Goal: Transaction & Acquisition: Subscribe to service/newsletter

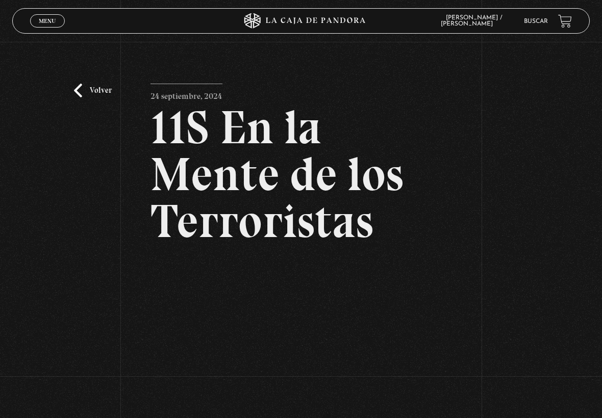
scroll to position [106, 0]
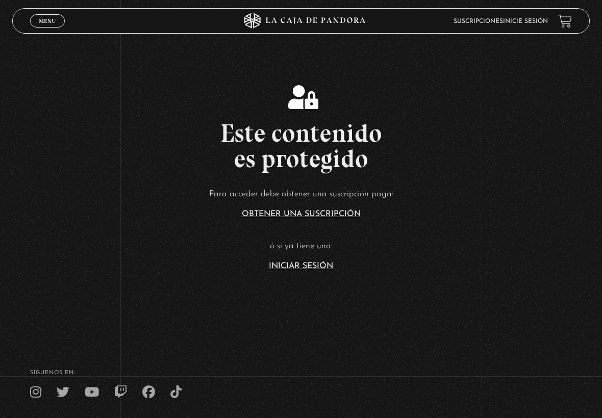
click at [320, 231] on article "Para acceder debe obtener una suscripción paga: Obtener una suscripción ó si ya…" at bounding box center [301, 228] width 602 height 83
click at [320, 269] on link "Iniciar Sesión" at bounding box center [301, 266] width 64 height 8
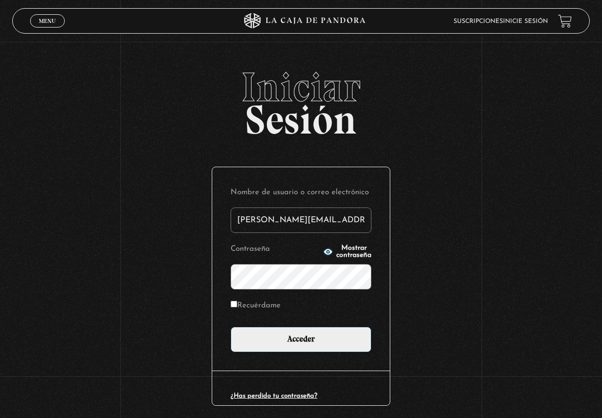
type input "victor.mendiola0309@gmail.com"
click at [301, 340] on input "Acceder" at bounding box center [300, 339] width 141 height 25
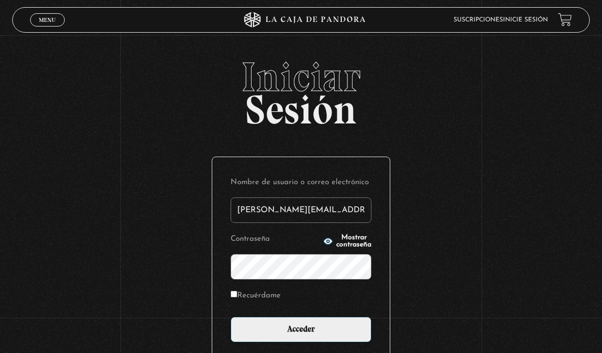
type input "victor.mendiola0309@gmail.com"
click at [301, 335] on input "Acceder" at bounding box center [300, 329] width 141 height 25
click at [346, 332] on input "Acceder" at bounding box center [300, 329] width 141 height 25
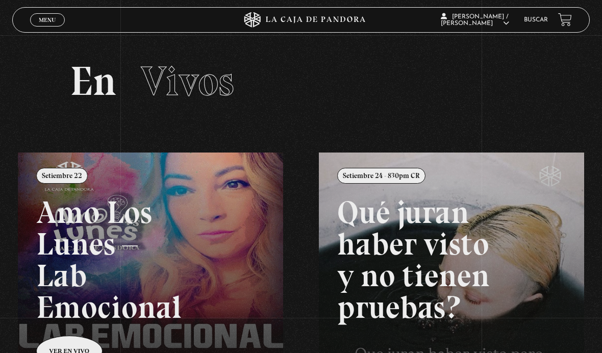
click at [41, 21] on span "Menu" at bounding box center [47, 20] width 17 height 6
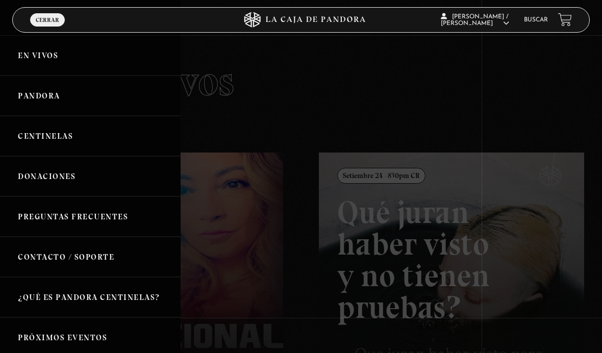
click at [27, 93] on link "Pandora" at bounding box center [90, 95] width 180 height 40
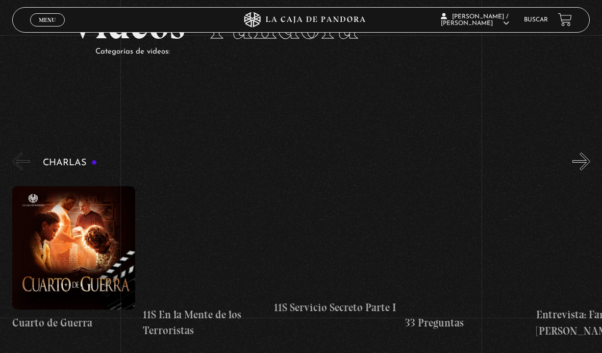
scroll to position [68, 0]
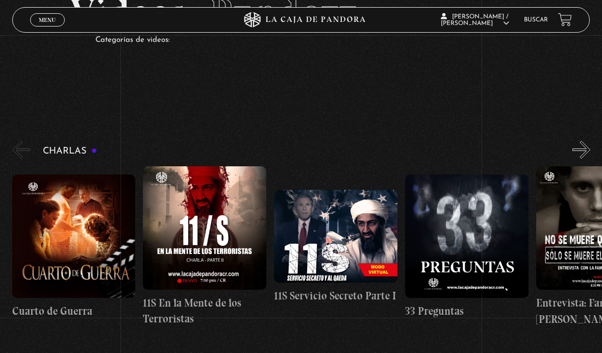
click at [165, 247] on figure at bounding box center [204, 227] width 123 height 123
